Goal: Task Accomplishment & Management: Use online tool/utility

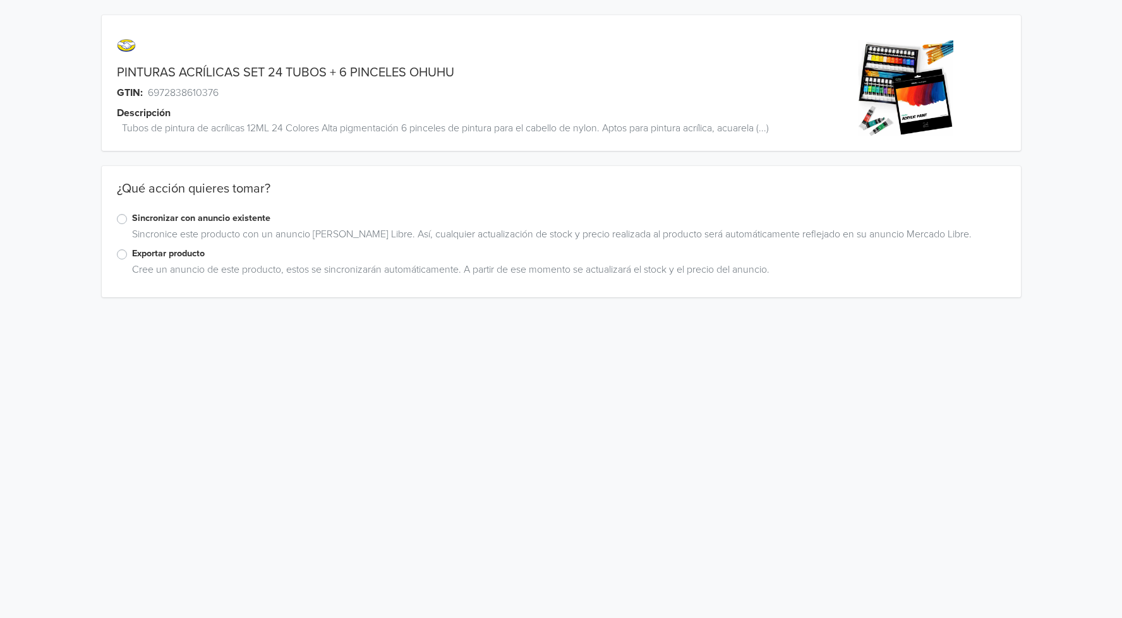
click at [166, 246] on div "Sincronice este producto con un anuncio [PERSON_NAME] Libre. Así, cualquier act…" at bounding box center [566, 237] width 878 height 20
click at [167, 250] on label "Exportar producto" at bounding box center [568, 254] width 873 height 14
click at [0, 0] on input "Exportar producto" at bounding box center [0, 0] width 0 height 0
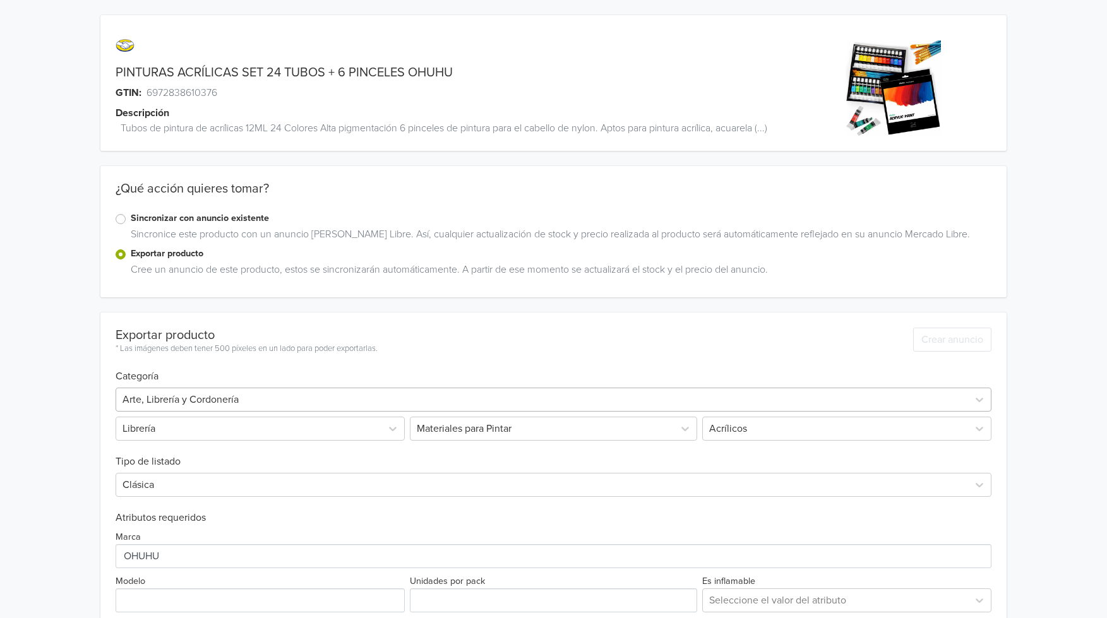
scroll to position [253, 0]
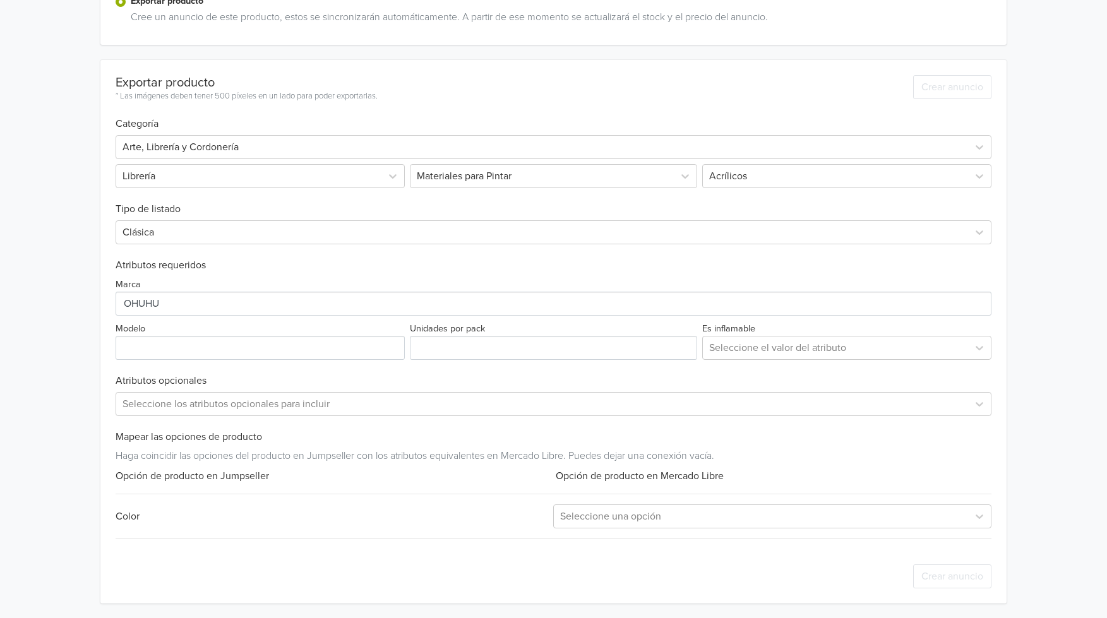
click at [184, 469] on div "Opción de producto en Jumpseller" at bounding box center [335, 476] width 438 height 15
click at [632, 484] on div "Exportar producto * Las imágenes deben tener 500 píxeles en un lado para poder …" at bounding box center [554, 332] width 877 height 544
click at [620, 474] on div "Opción de producto en Mercado Libre" at bounding box center [772, 476] width 438 height 15
click at [186, 473] on div "Opción de producto en Jumpseller" at bounding box center [335, 476] width 438 height 15
click at [215, 487] on div "Exportar producto * Las imágenes deben tener 500 píxeles en un lado para poder …" at bounding box center [554, 332] width 877 height 544
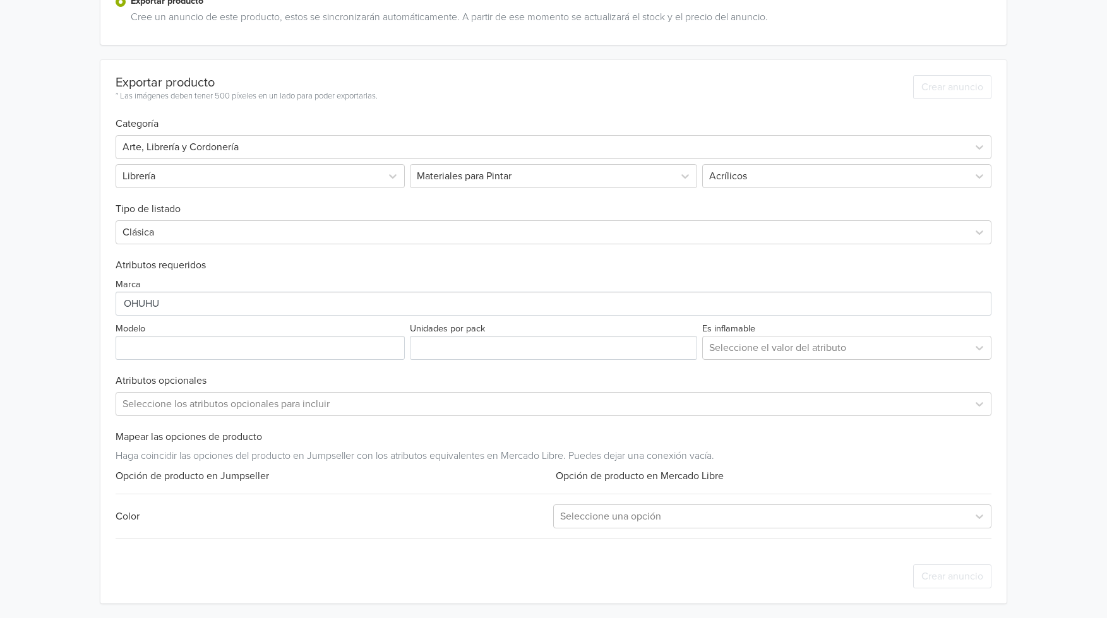
click at [244, 471] on div "Opción de producto en Jumpseller" at bounding box center [335, 476] width 438 height 15
click at [254, 350] on input "Modelo" at bounding box center [261, 348] width 290 height 24
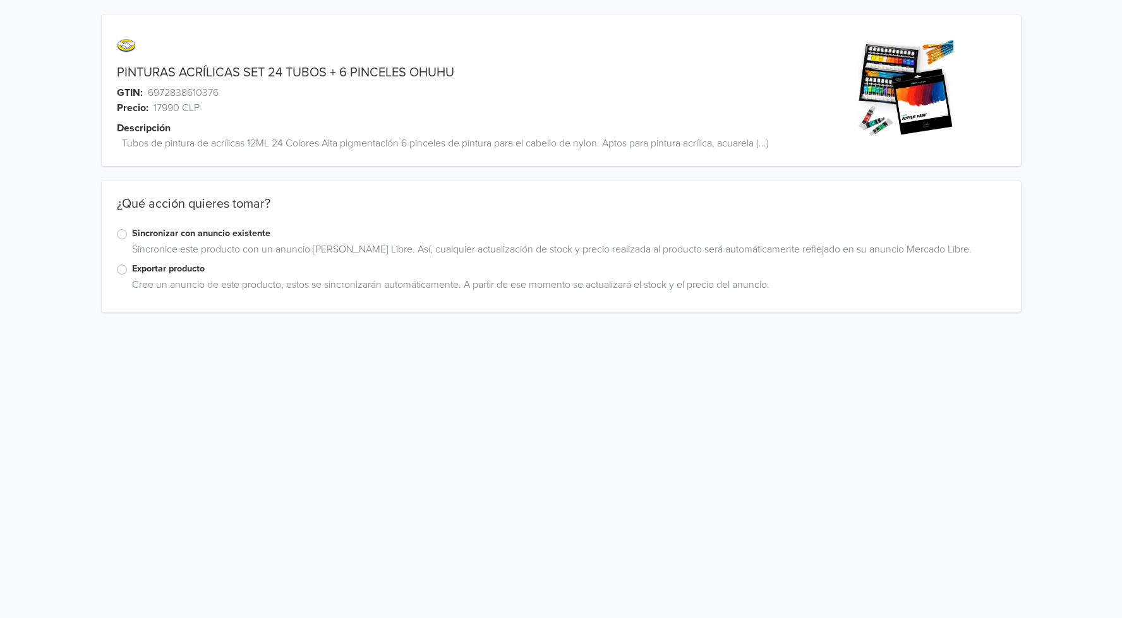
click at [126, 277] on div "Exportar producto" at bounding box center [561, 269] width 889 height 15
click at [135, 269] on label "Exportar producto" at bounding box center [568, 269] width 873 height 14
click at [0, 0] on input "Exportar producto" at bounding box center [0, 0] width 0 height 0
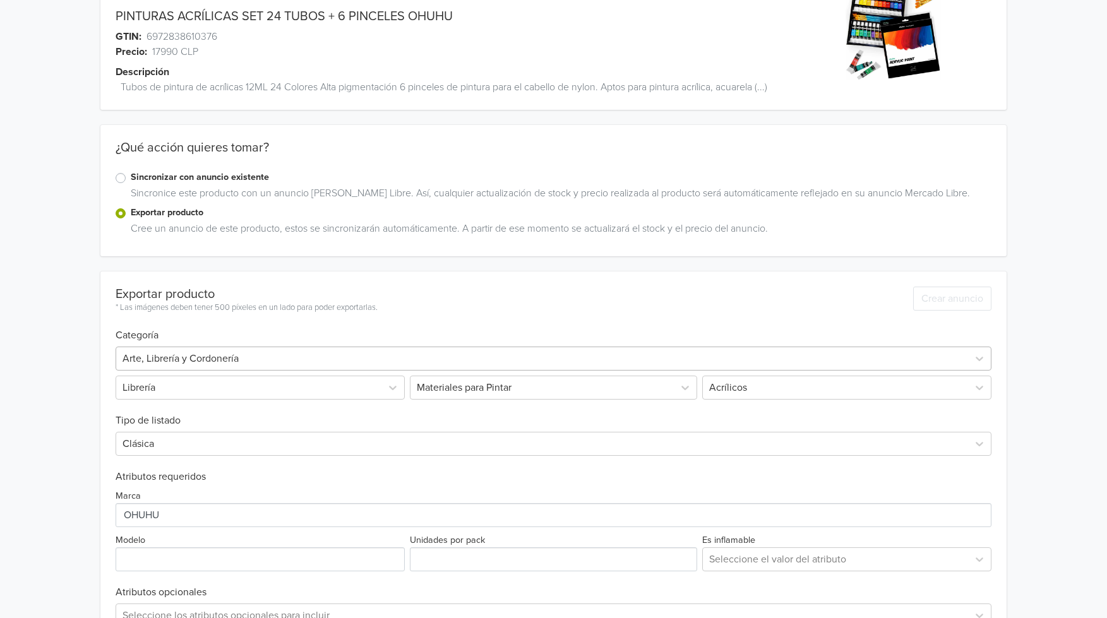
scroll to position [135, 0]
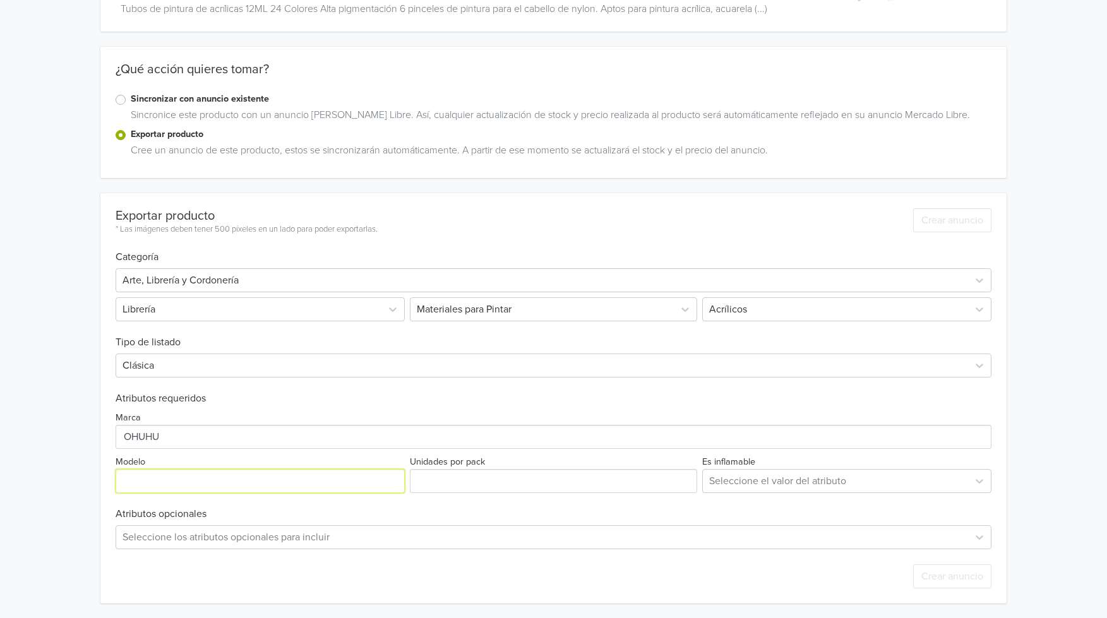
click at [225, 482] on input "Modelo" at bounding box center [261, 481] width 290 height 24
paste input "6972838610376"
type input "6972838610376"
drag, startPoint x: 226, startPoint y: 482, endPoint x: -32, endPoint y: 450, distance: 259.7
click at [0, 450] on html "PINTURAS ACRÍLICAS SET 24 TUBOS + 6 PINCELES OHUHU GTIN: 6972838610376 Precio: …" at bounding box center [553, 241] width 1107 height 753
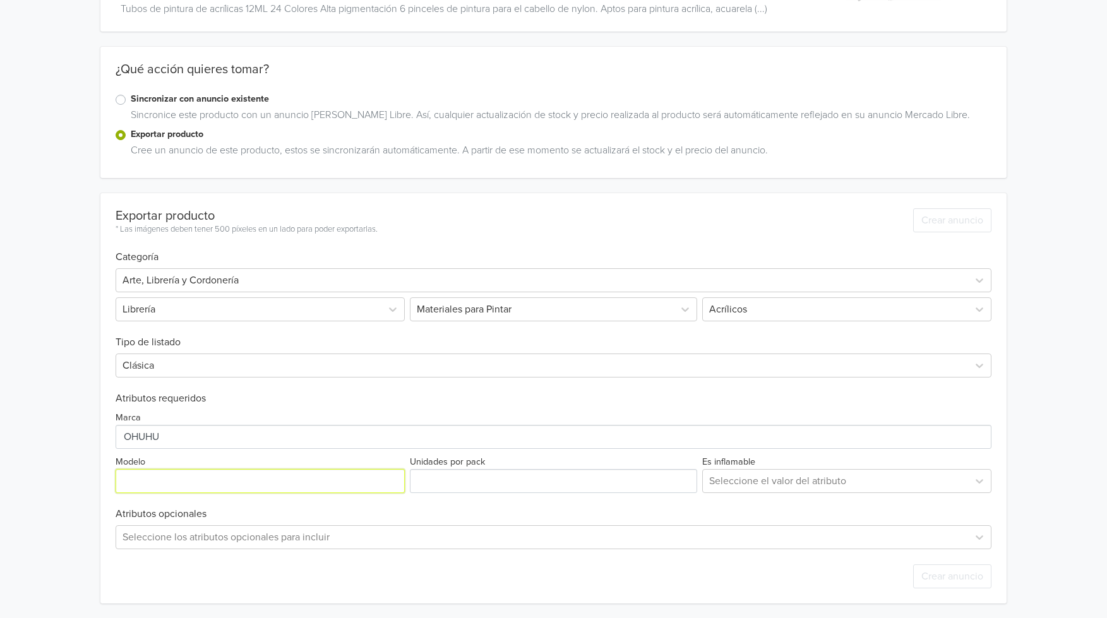
paste input "Y30-80700-07"
type input "Y30-80700-07"
click at [453, 482] on input "Unidades por pack" at bounding box center [553, 481] width 287 height 24
type input "22"
click at [1008, 356] on div "PINTURAS ACRÍLICAS SET 24 TUBOS + 6 PINCELES OHUHU GTIN: 6972838610376 Precio: …" at bounding box center [553, 241] width 1088 height 753
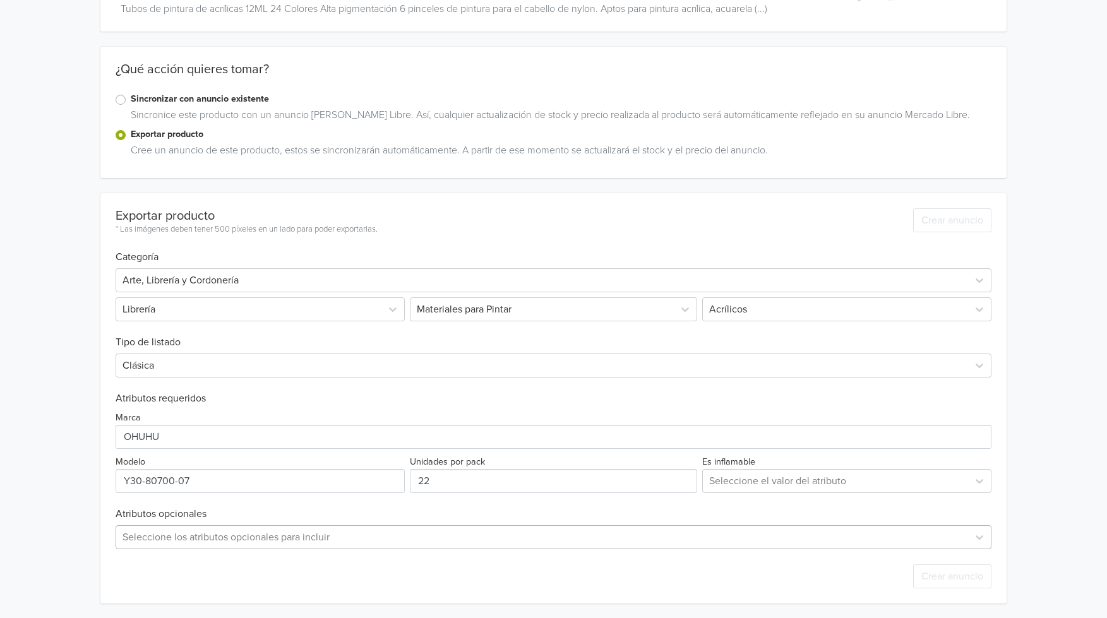
scroll to position [260, 0]
click at [502, 536] on div "Seleccione los atributos opcionales para incluir" at bounding box center [554, 537] width 877 height 24
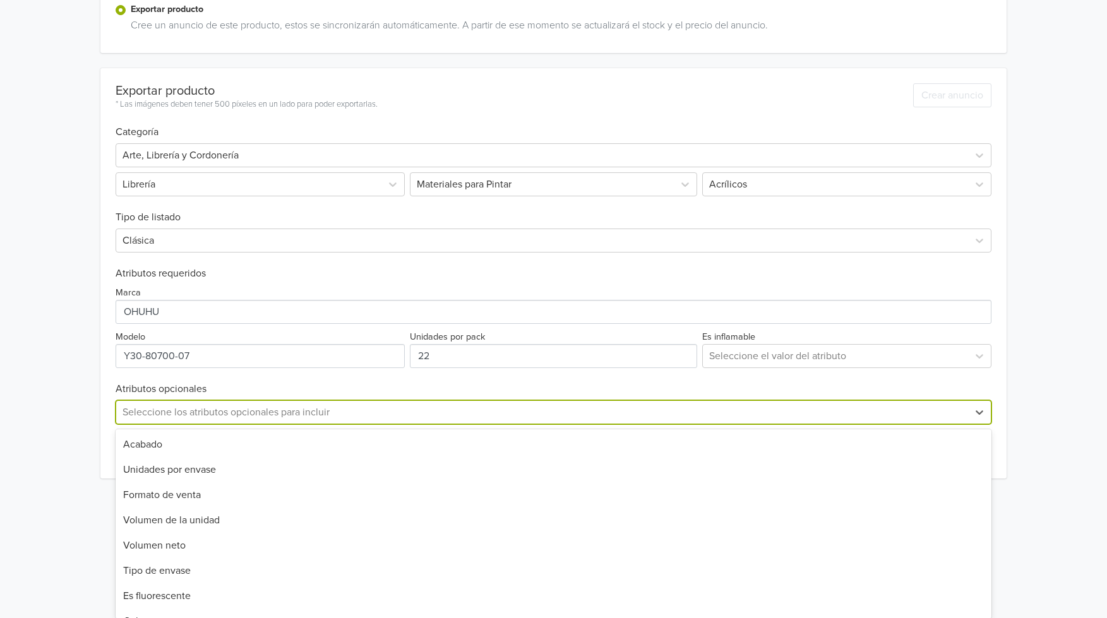
scroll to position [169, 0]
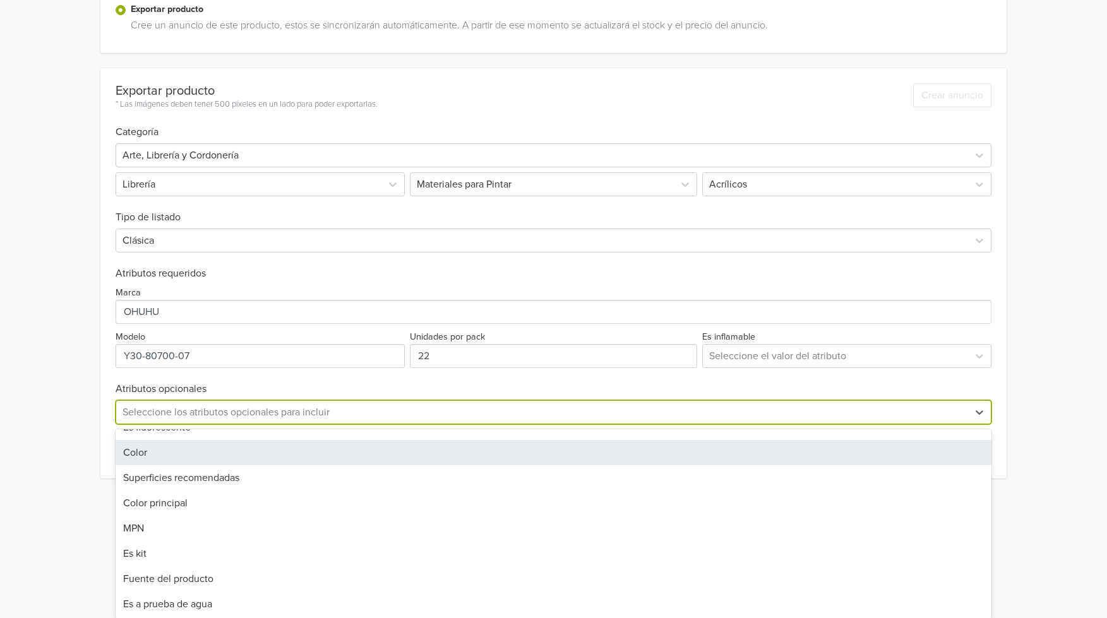
click at [181, 457] on div "Color" at bounding box center [554, 452] width 877 height 25
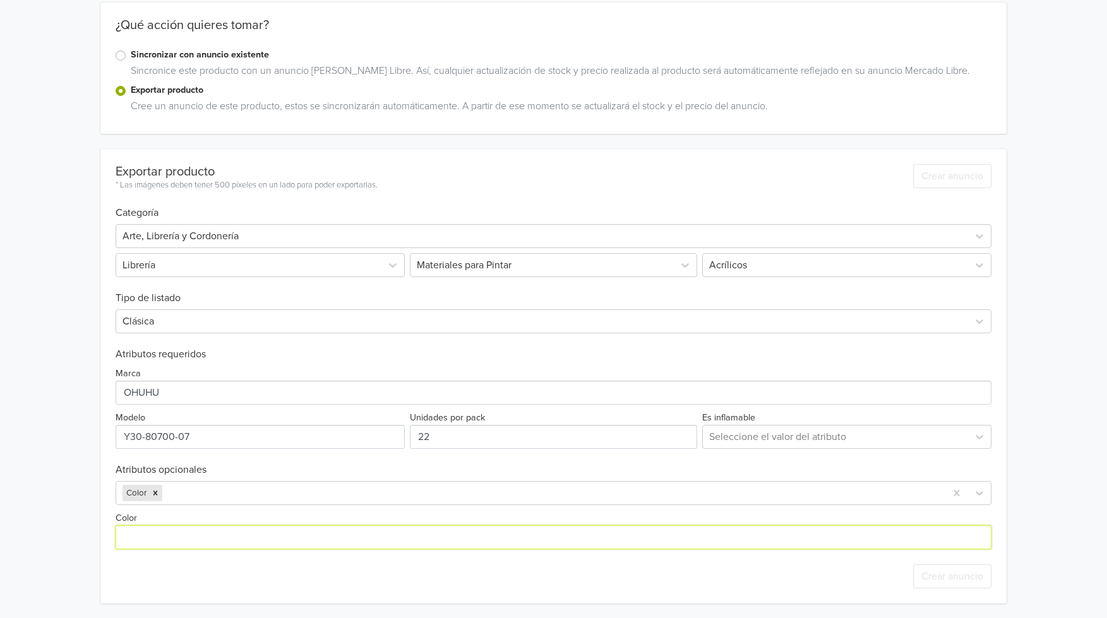
click at [220, 537] on input "Color" at bounding box center [554, 537] width 877 height 24
type input "24 Colores"
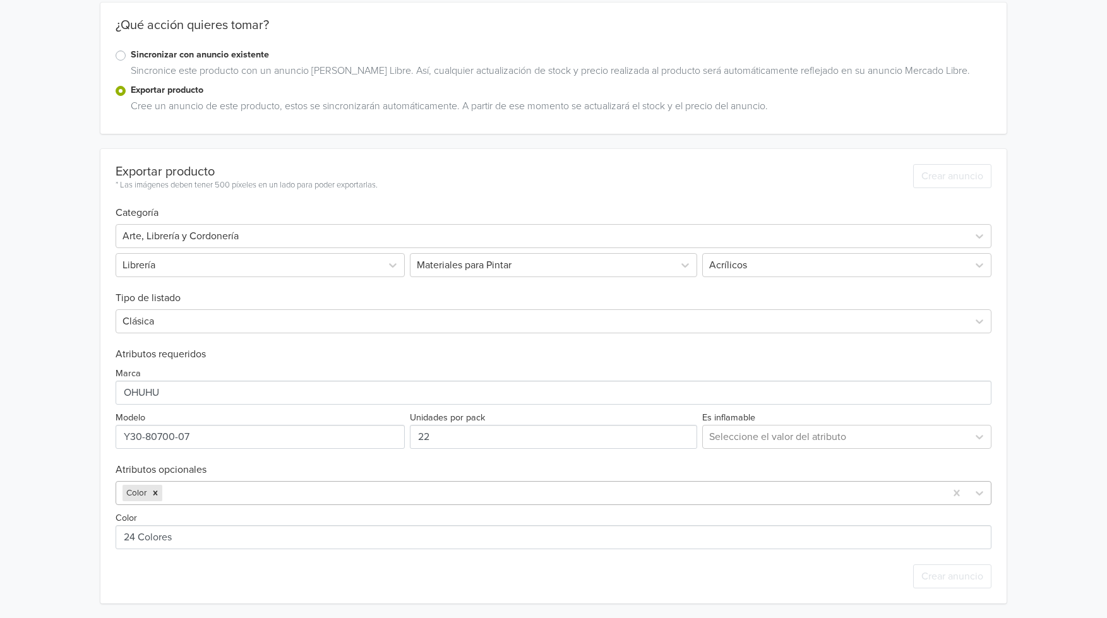
click at [212, 491] on div at bounding box center [552, 493] width 775 height 18
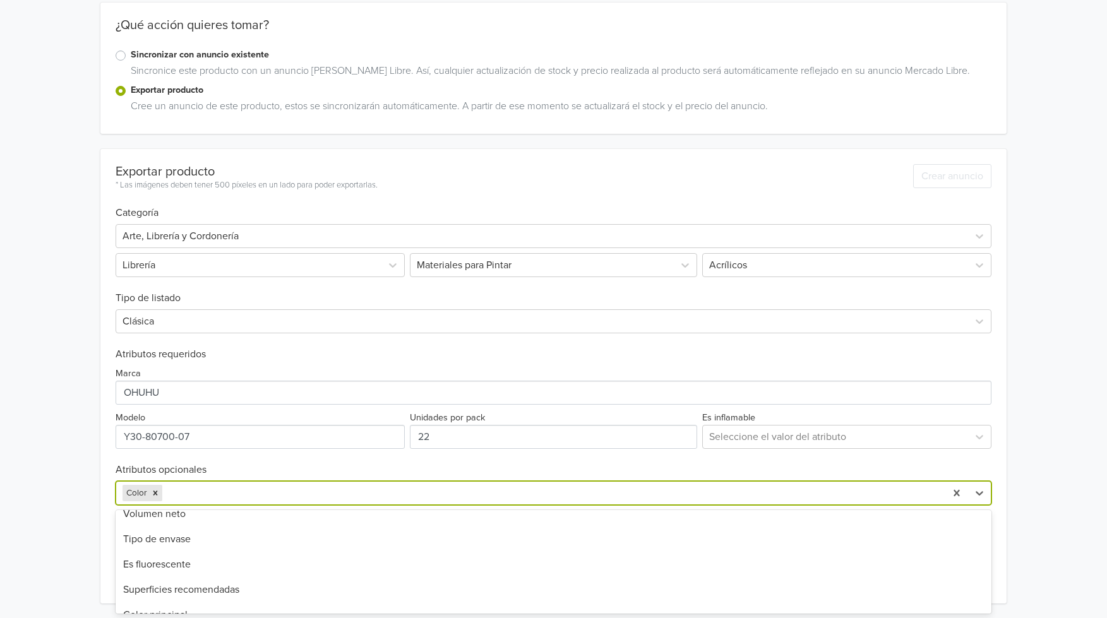
scroll to position [113, 0]
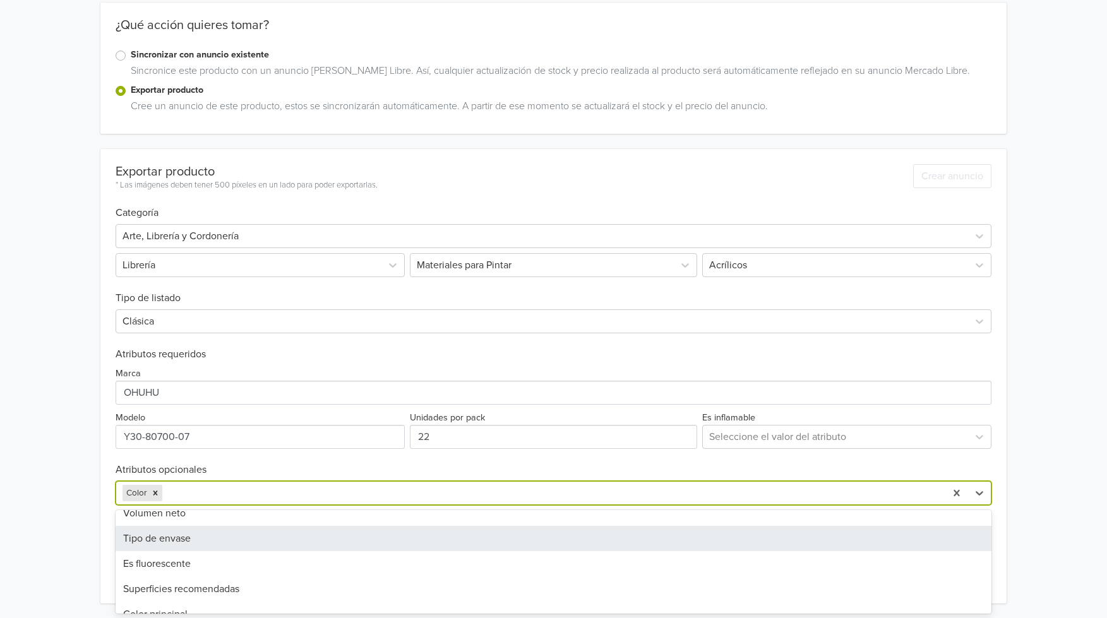
click at [238, 549] on div "Tipo de envase" at bounding box center [554, 538] width 877 height 25
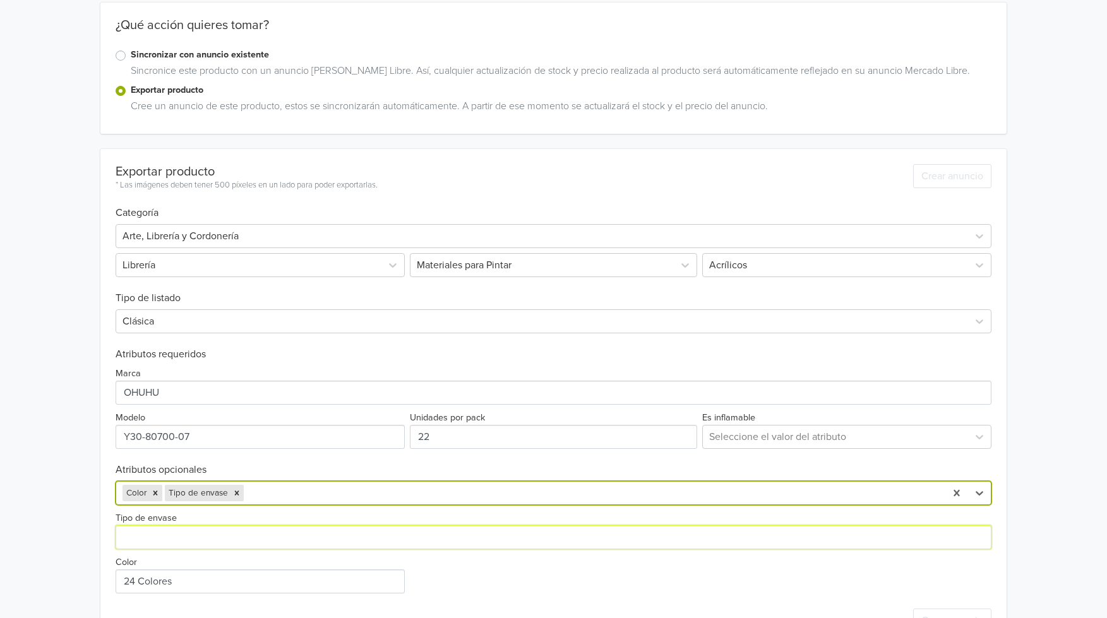
click at [233, 531] on input "Tipo de envase" at bounding box center [554, 537] width 877 height 24
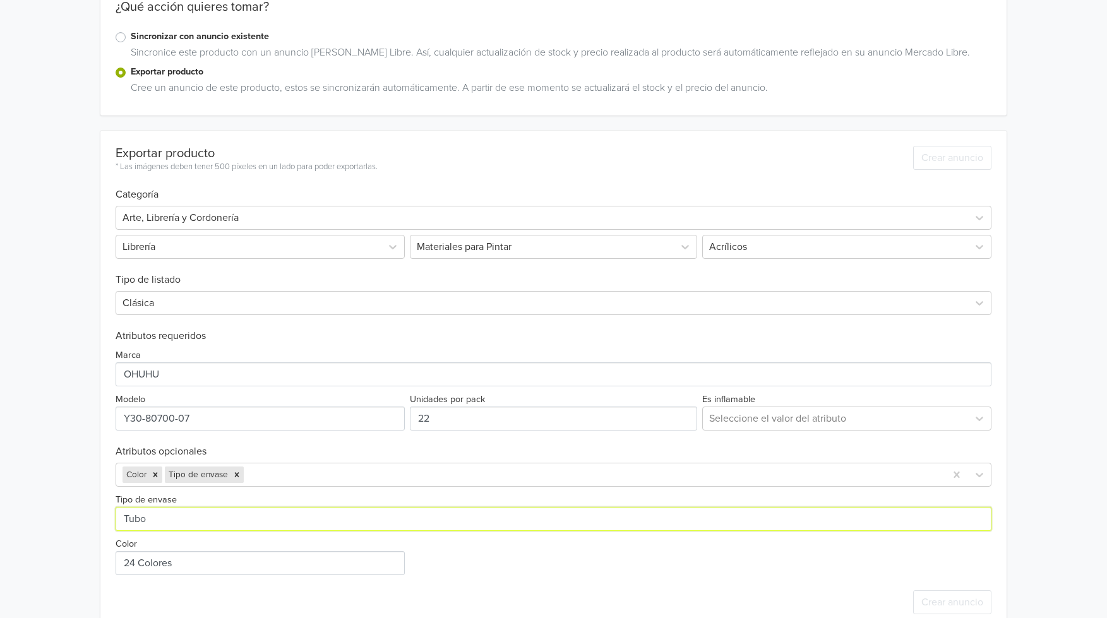
scroll to position [205, 0]
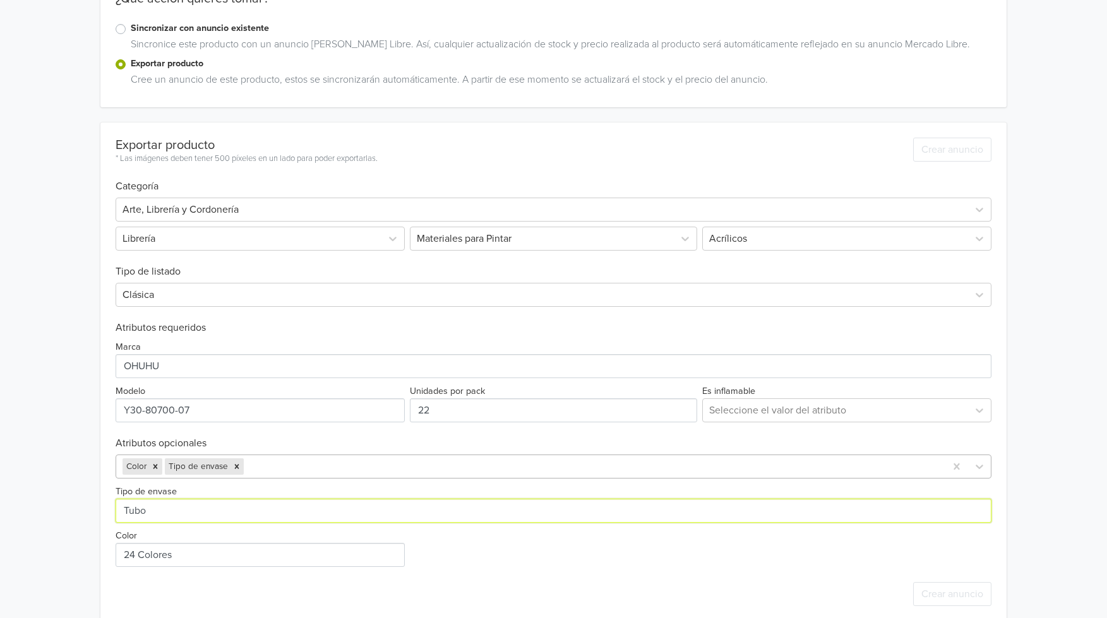
type input "Tubo"
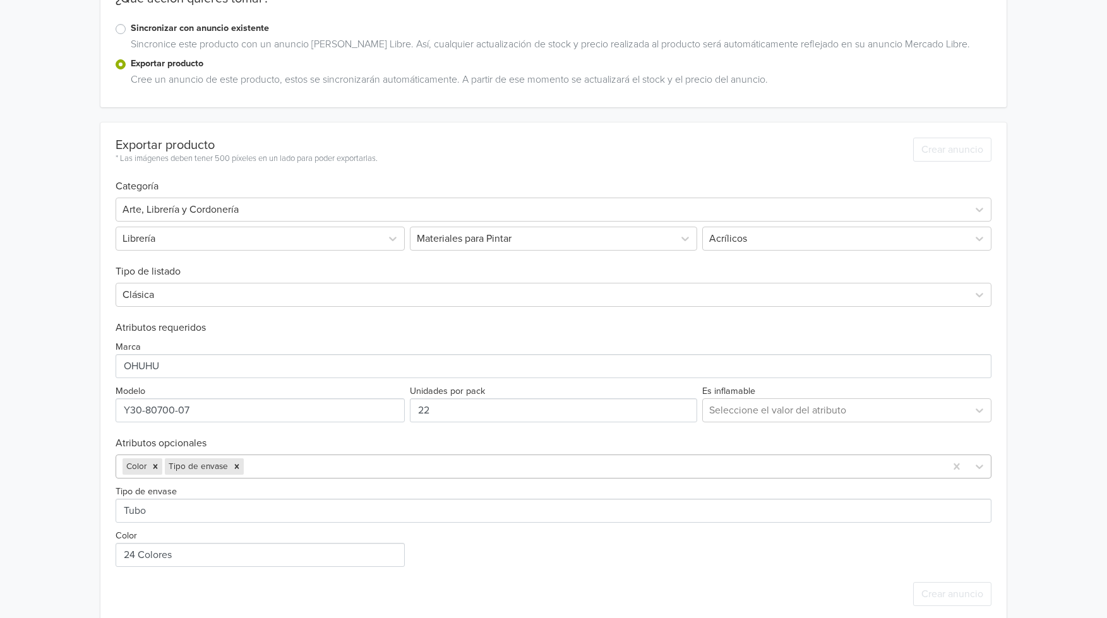
scroll to position [223, 0]
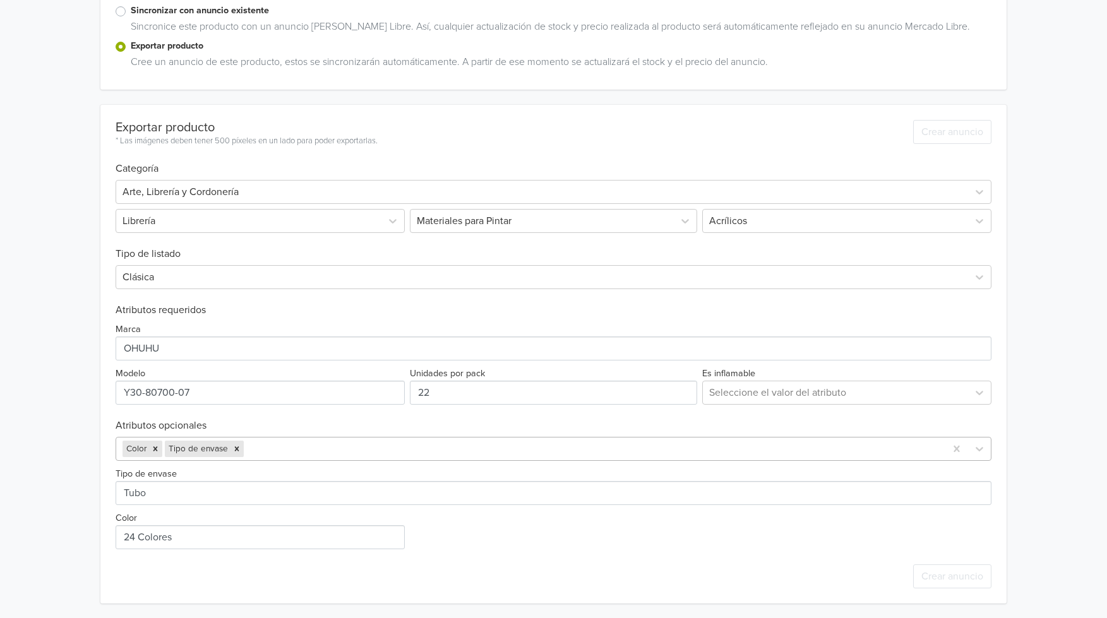
click at [265, 465] on div "Exportar producto * Las imágenes deben tener 500 píxeles en un lado para poder …" at bounding box center [554, 354] width 877 height 499
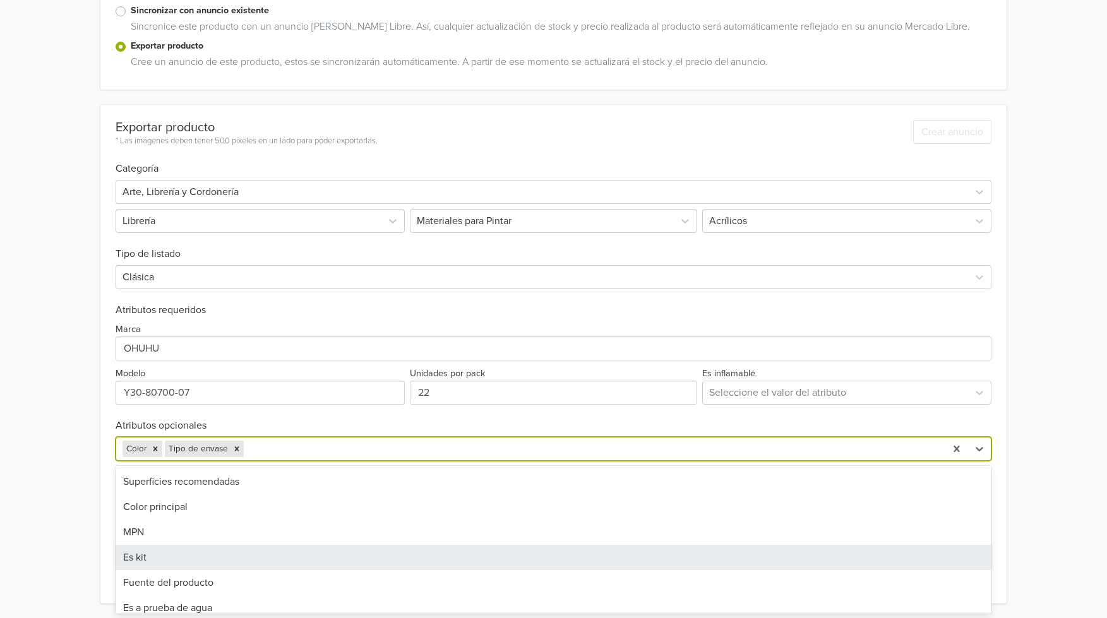
scroll to position [160, 0]
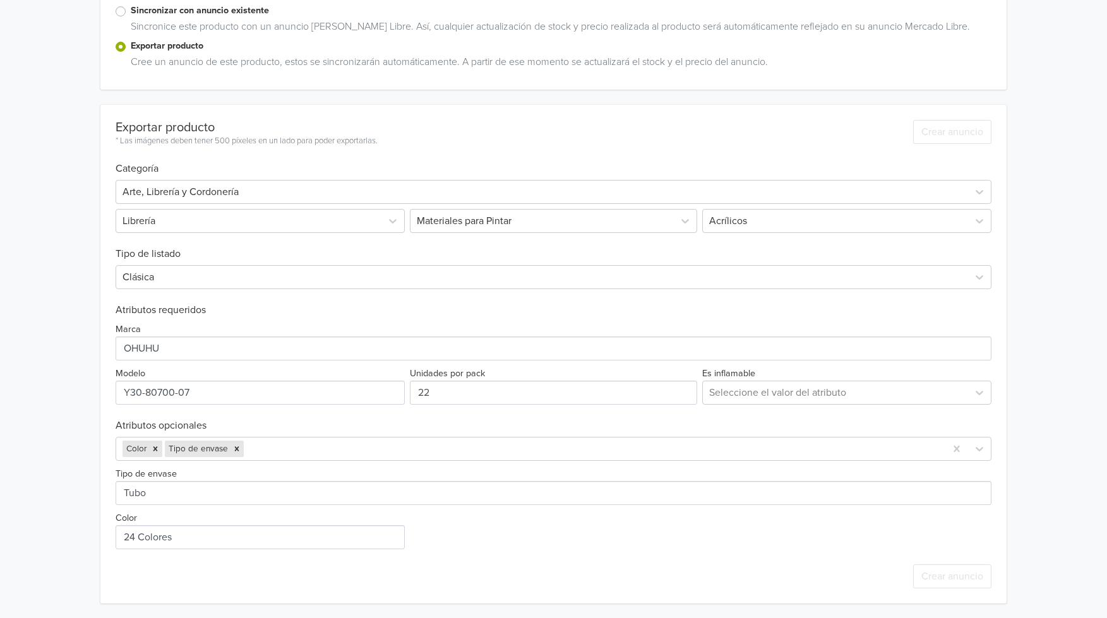
click at [303, 429] on h6 "Atributos opcionales" at bounding box center [554, 426] width 877 height 12
click at [889, 547] on div "Tipo de envase Color" at bounding box center [554, 505] width 877 height 88
click at [743, 407] on div "Exportar producto * Las imágenes deben tener 500 píxeles en un lado para poder …" at bounding box center [554, 354] width 877 height 499
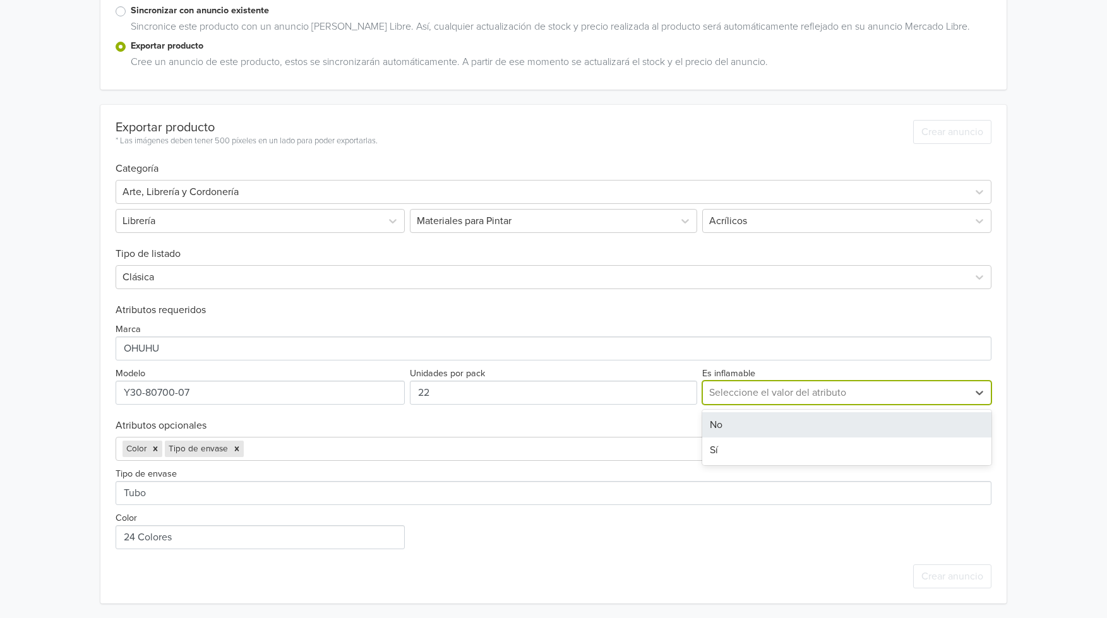
click at [729, 389] on div at bounding box center [835, 393] width 253 height 18
click at [738, 426] on div "No" at bounding box center [847, 424] width 290 height 25
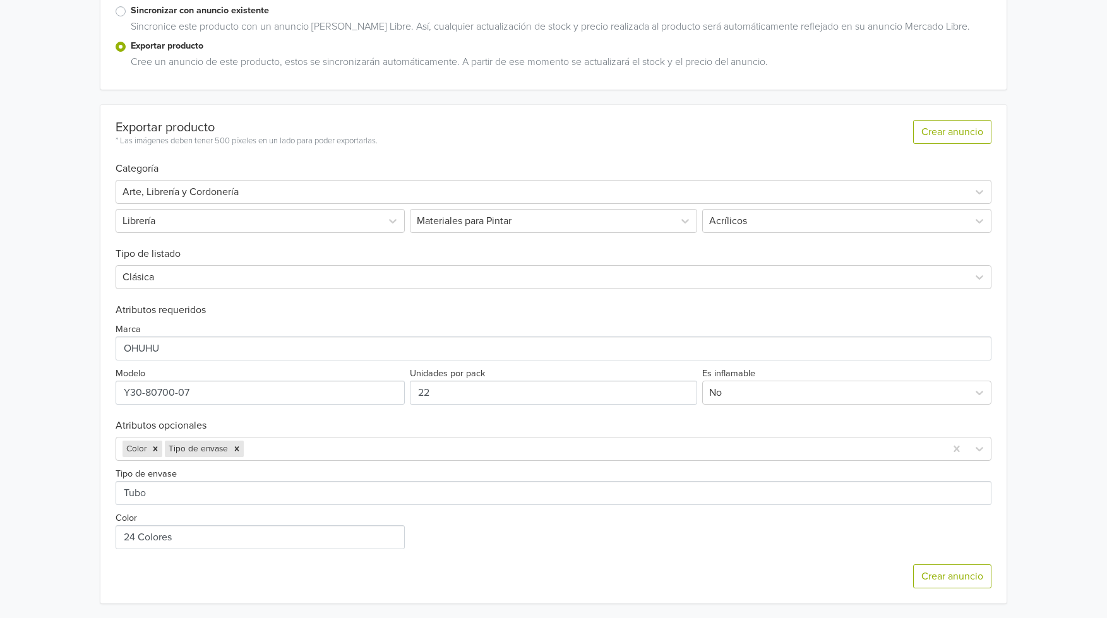
click at [812, 511] on div "Tipo de envase Color" at bounding box center [554, 505] width 877 height 88
click at [957, 577] on button "Crear anuncio" at bounding box center [952, 577] width 78 height 24
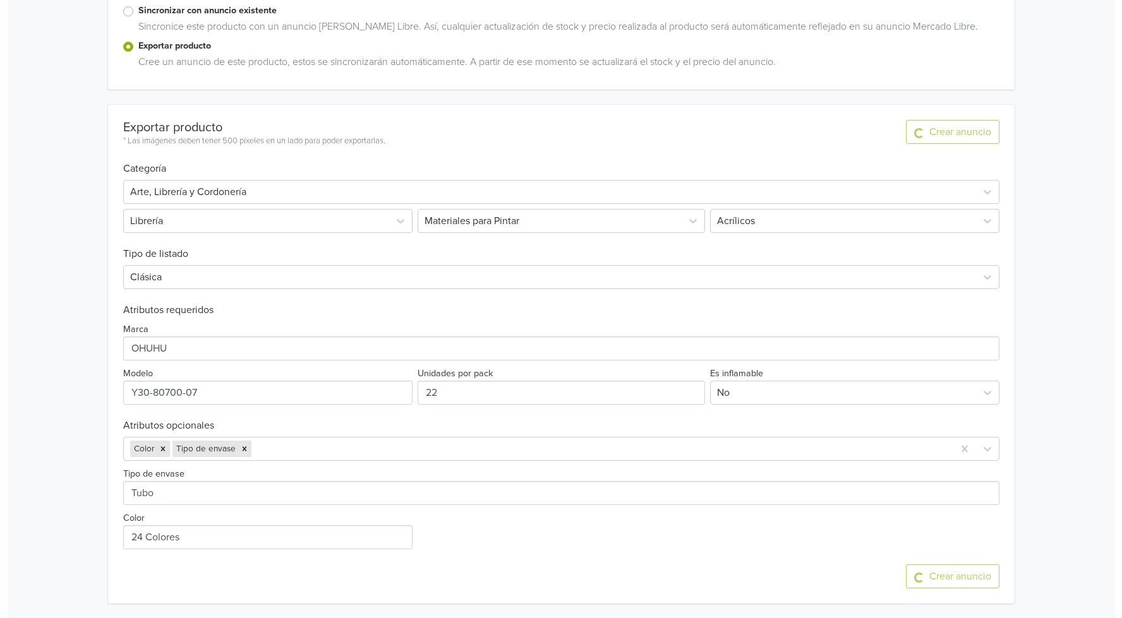
scroll to position [0, 0]
